Goal: Transaction & Acquisition: Purchase product/service

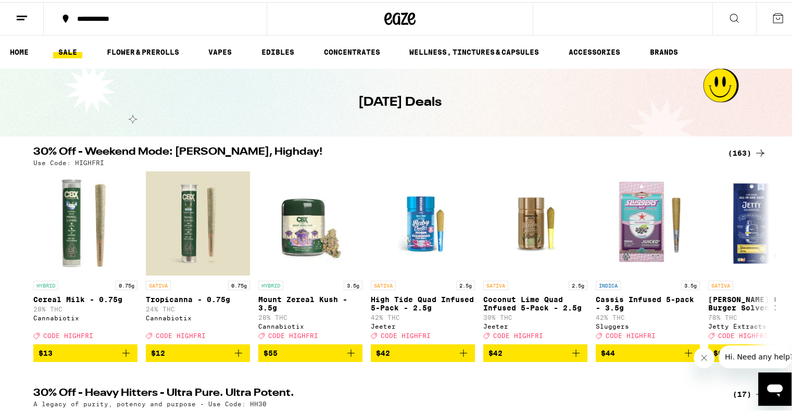
click at [736, 151] on div "(163)" at bounding box center [747, 151] width 39 height 12
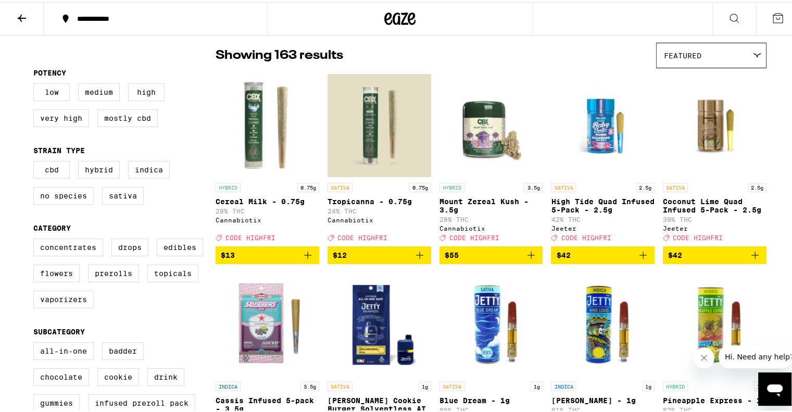
scroll to position [104, 0]
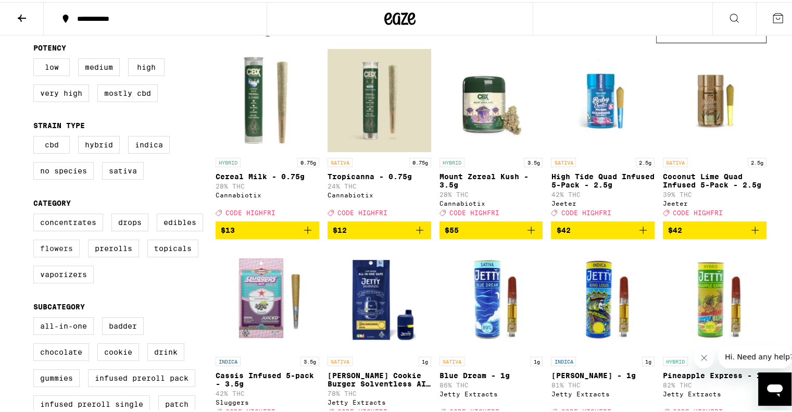
click at [52, 252] on label "Flowers" at bounding box center [56, 246] width 46 height 18
click at [36, 213] on input "Flowers" at bounding box center [35, 213] width 1 height 1
checkbox input "true"
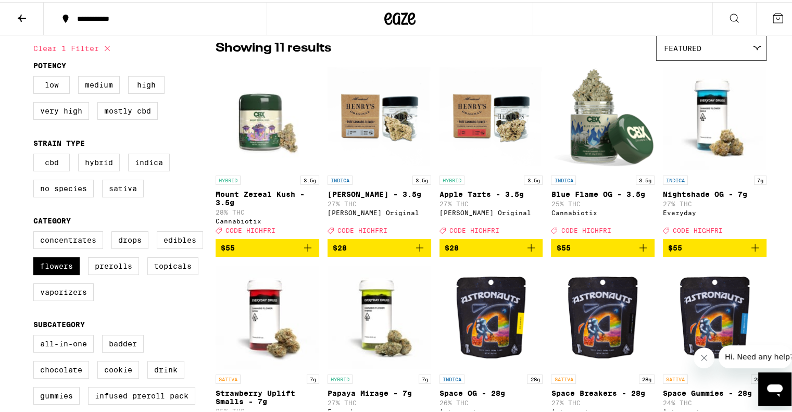
scroll to position [104, 0]
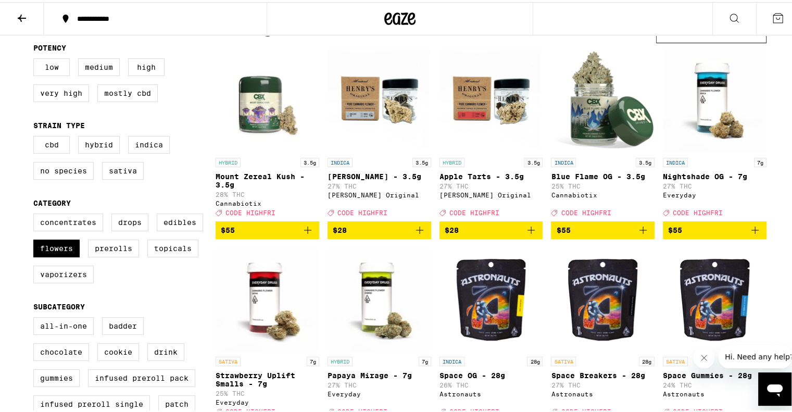
click at [377, 106] on img "Open page for King Louis XIII - 3.5g from Henry's Original" at bounding box center [379, 98] width 104 height 104
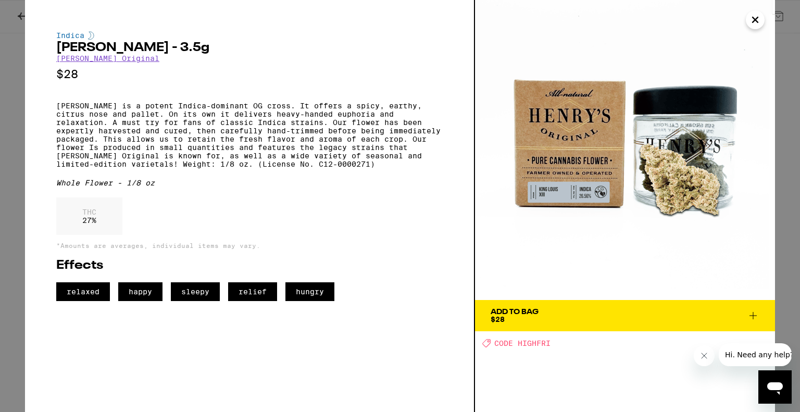
click at [756, 24] on icon "Close" at bounding box center [755, 20] width 12 height 16
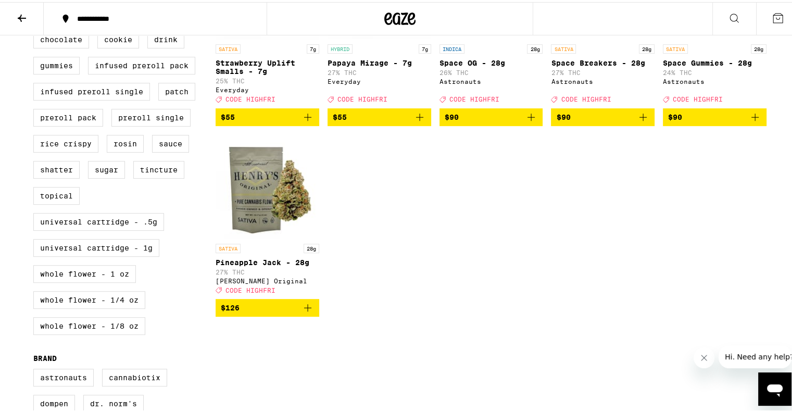
scroll to position [208, 0]
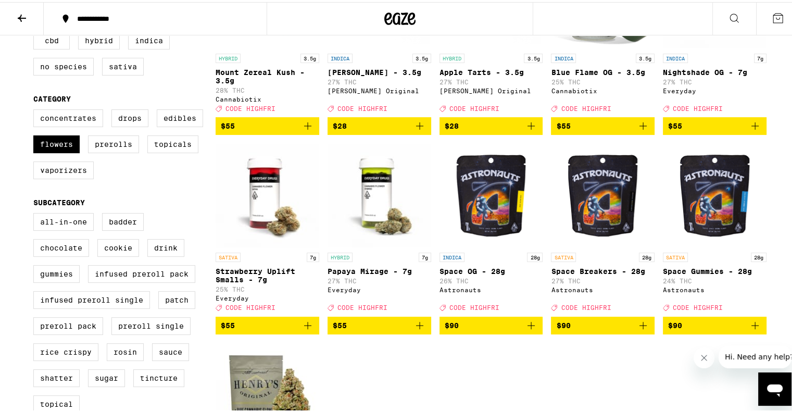
click at [496, 186] on img "Open page for Space OG - 28g from Astronauts" at bounding box center [491, 193] width 104 height 104
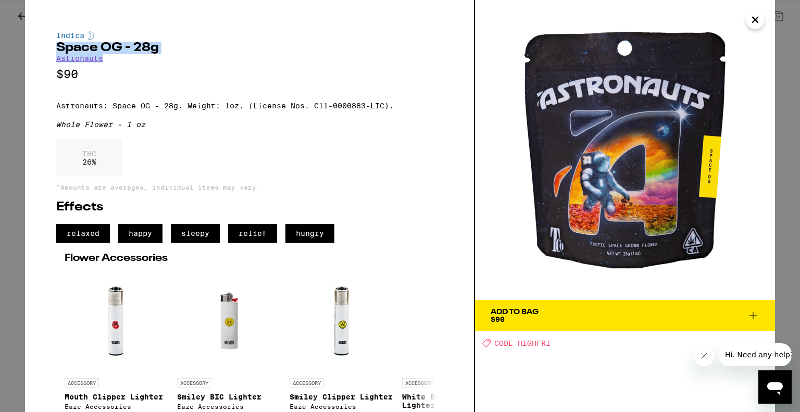
drag, startPoint x: 108, startPoint y: 60, endPoint x: 52, endPoint y: 52, distance: 57.3
click at [52, 52] on div "Indica Space OG - 28g Astronauts $90 Astronauts: Space OG - 28g. Weight: 1oz. (…" at bounding box center [250, 206] width 450 height 412
click at [755, 19] on icon "Close" at bounding box center [754, 19] width 5 height 5
